Goal: Task Accomplishment & Management: Manage account settings

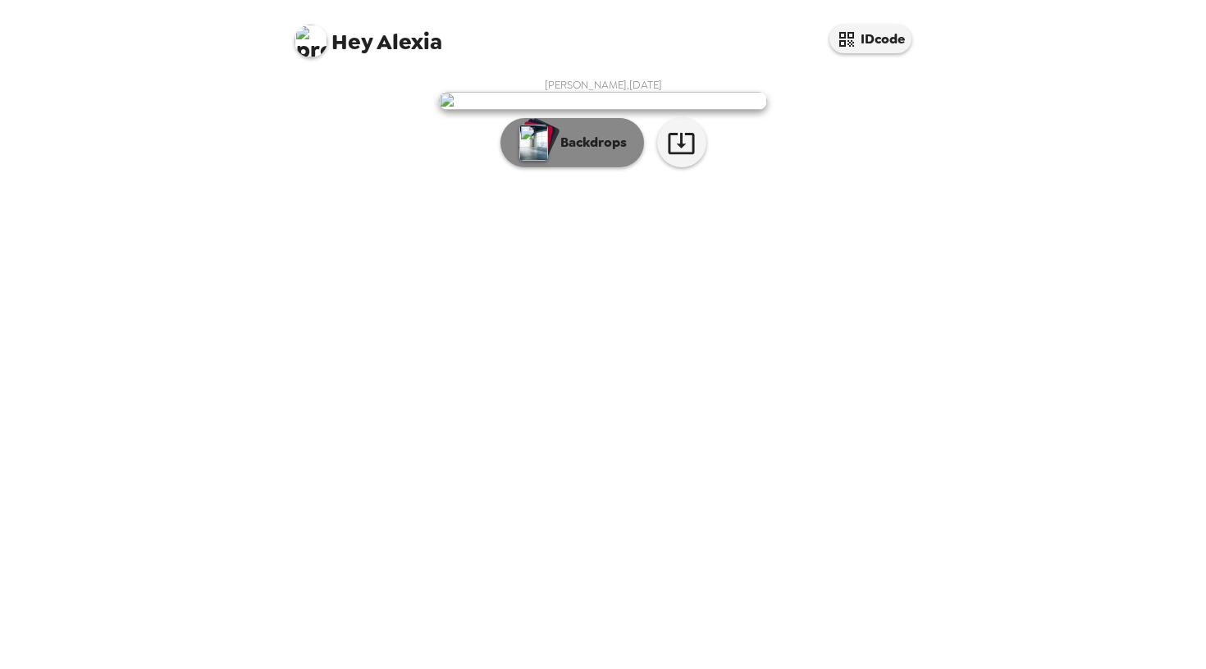
click at [563, 153] on p "Backdrops" at bounding box center [589, 143] width 75 height 20
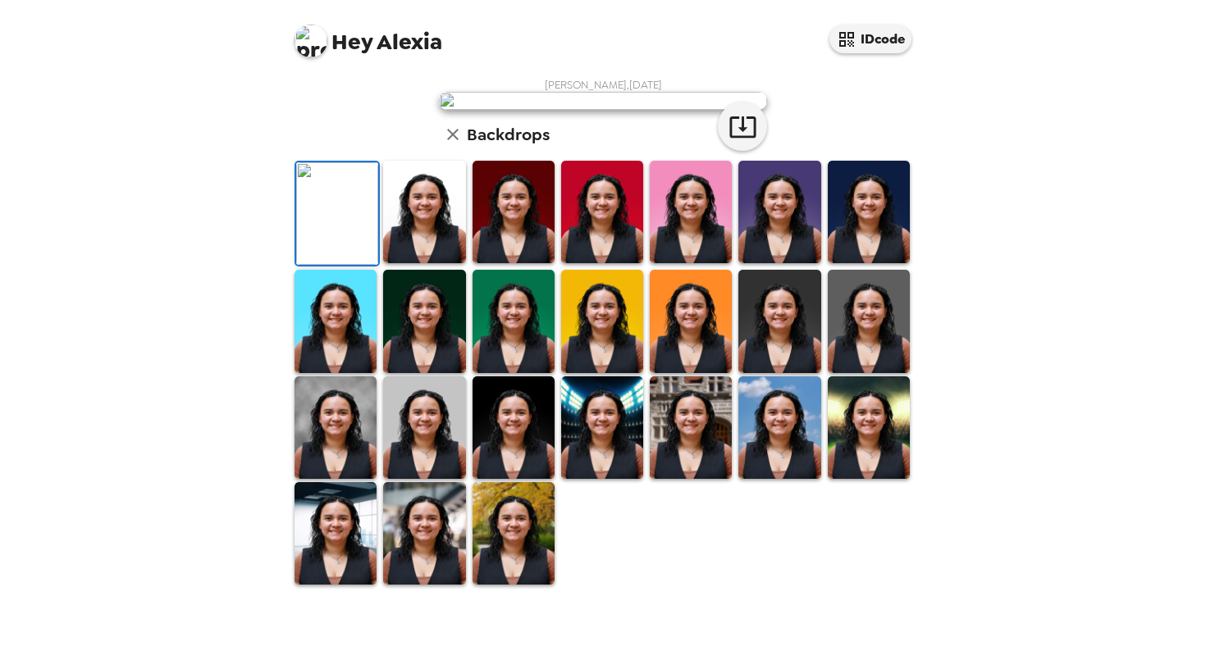
click at [404, 263] on img at bounding box center [424, 212] width 82 height 103
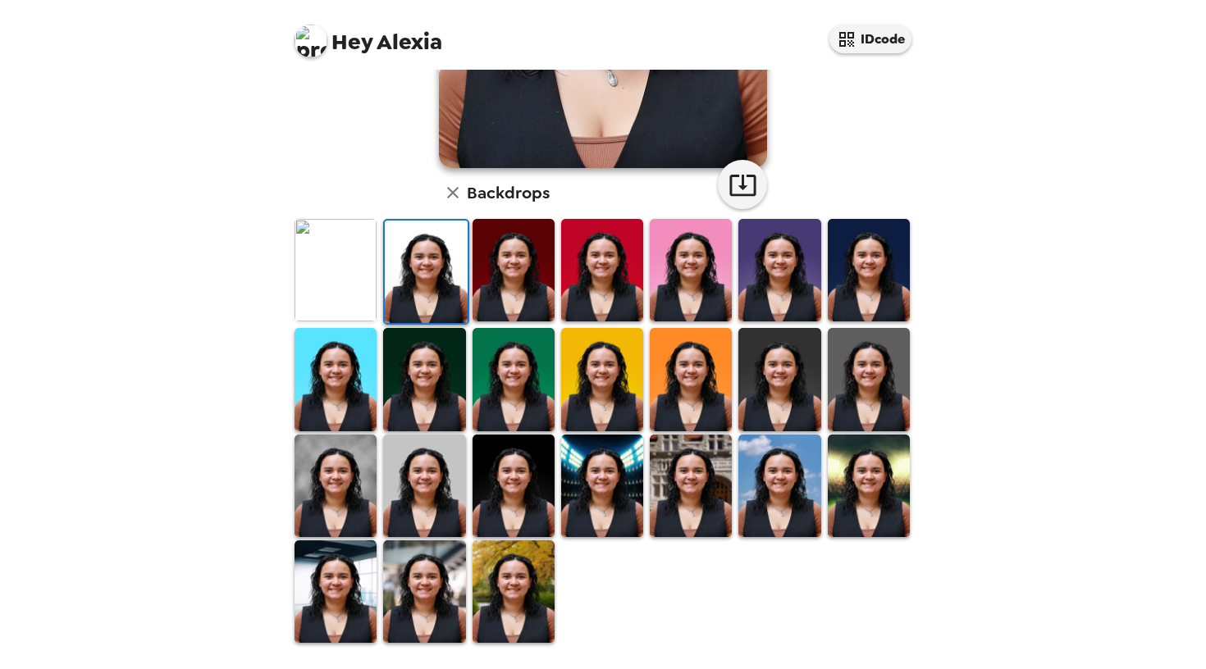
scroll to position [331, 0]
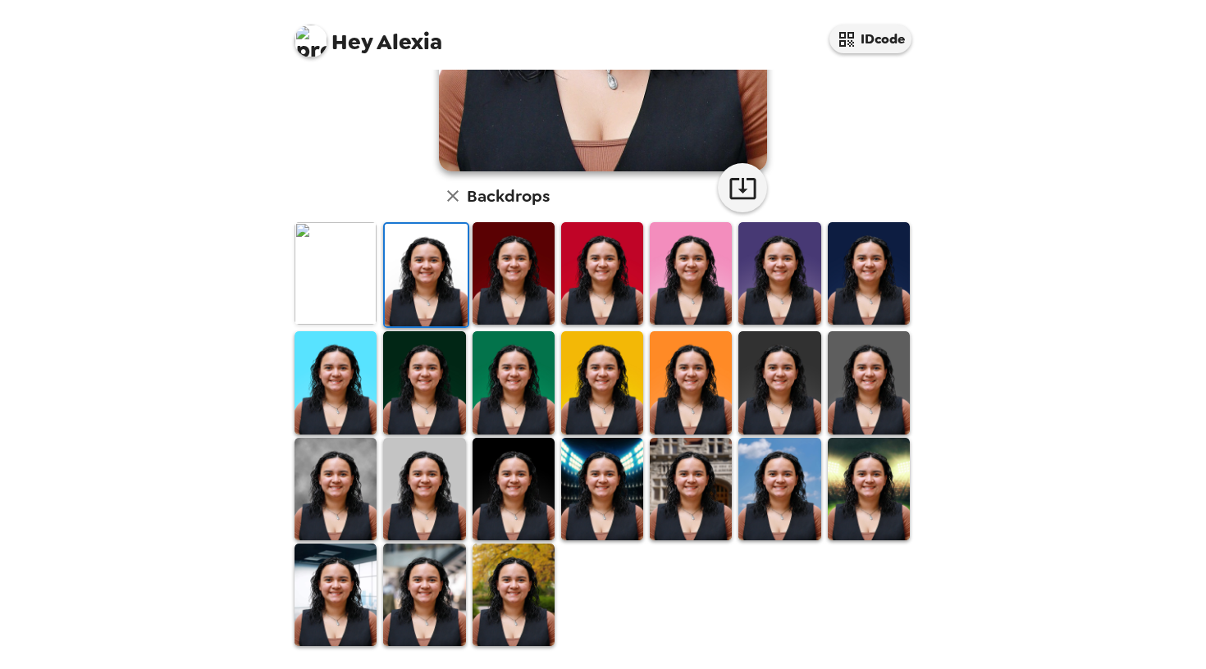
click at [404, 182] on div "Alexia Hernandez , 09-19-2025 Backdrops" at bounding box center [602, 197] width 623 height 901
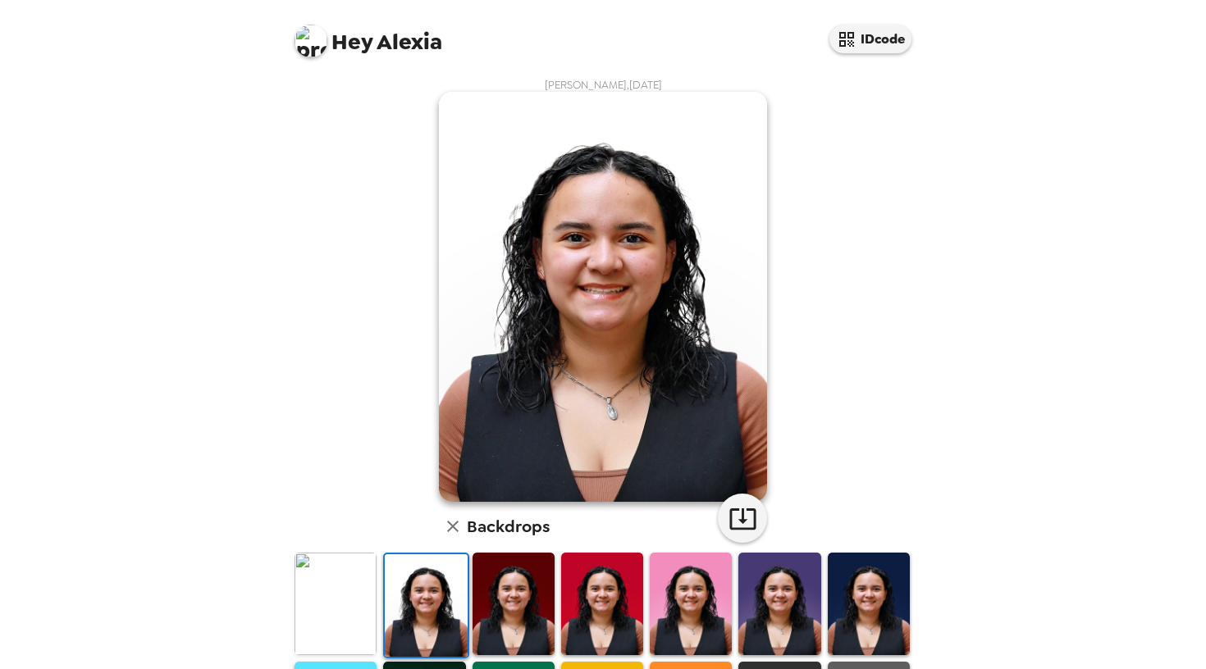
scroll to position [0, 0]
click at [438, 361] on div "Alexia Hernandez , 09-19-2025 Backdrops" at bounding box center [602, 528] width 623 height 901
click at [737, 530] on icon "button" at bounding box center [742, 518] width 26 height 21
click at [558, 403] on img at bounding box center [603, 297] width 328 height 410
click at [1183, 668] on div "Hey Alexia IDcode Alexia Hernandez , 09-19-2025 Backdrops" at bounding box center [603, 334] width 1206 height 669
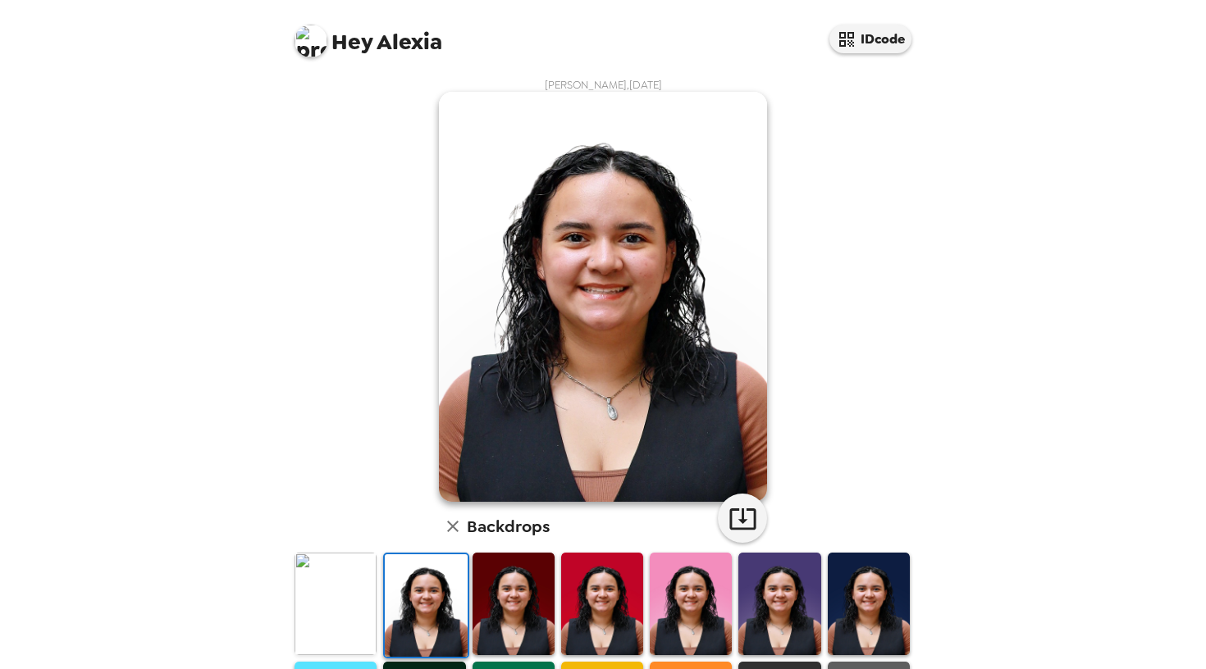
click at [540, 277] on img at bounding box center [603, 297] width 328 height 410
click at [451, 521] on icon "button" at bounding box center [453, 527] width 20 height 20
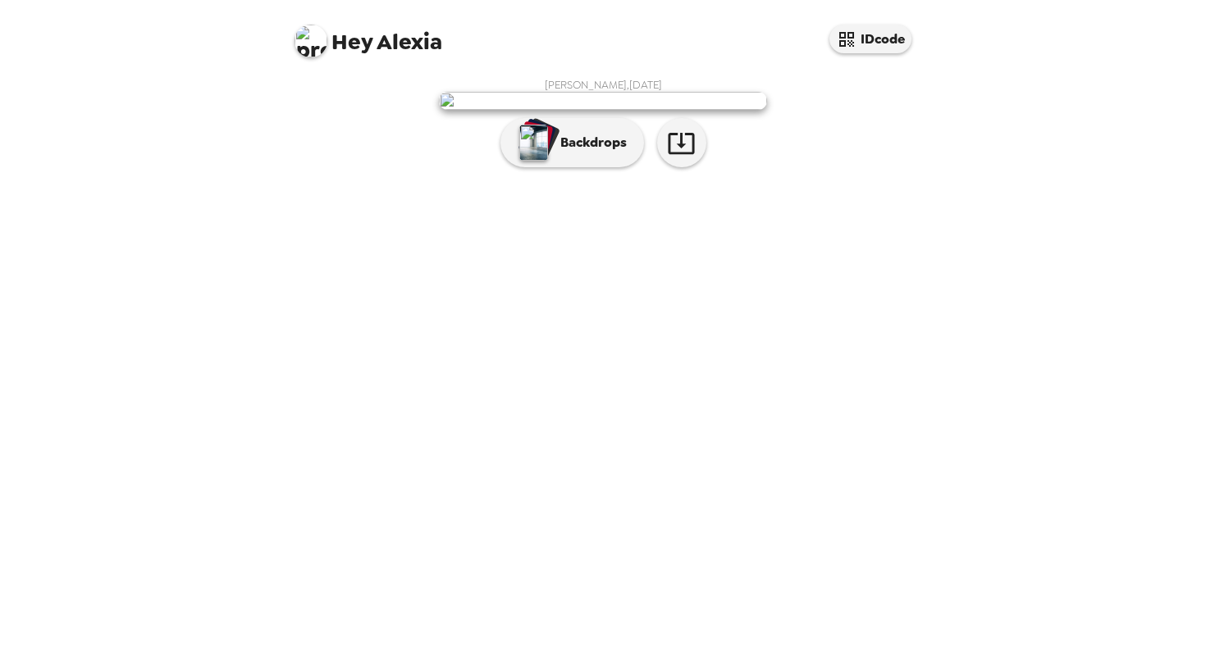
click at [590, 176] on div "Alexia Hernandez , 09-19-2025 Backdrops" at bounding box center [602, 127] width 623 height 98
click at [569, 153] on p "Backdrops" at bounding box center [589, 143] width 75 height 20
